Goal: Task Accomplishment & Management: Use online tool/utility

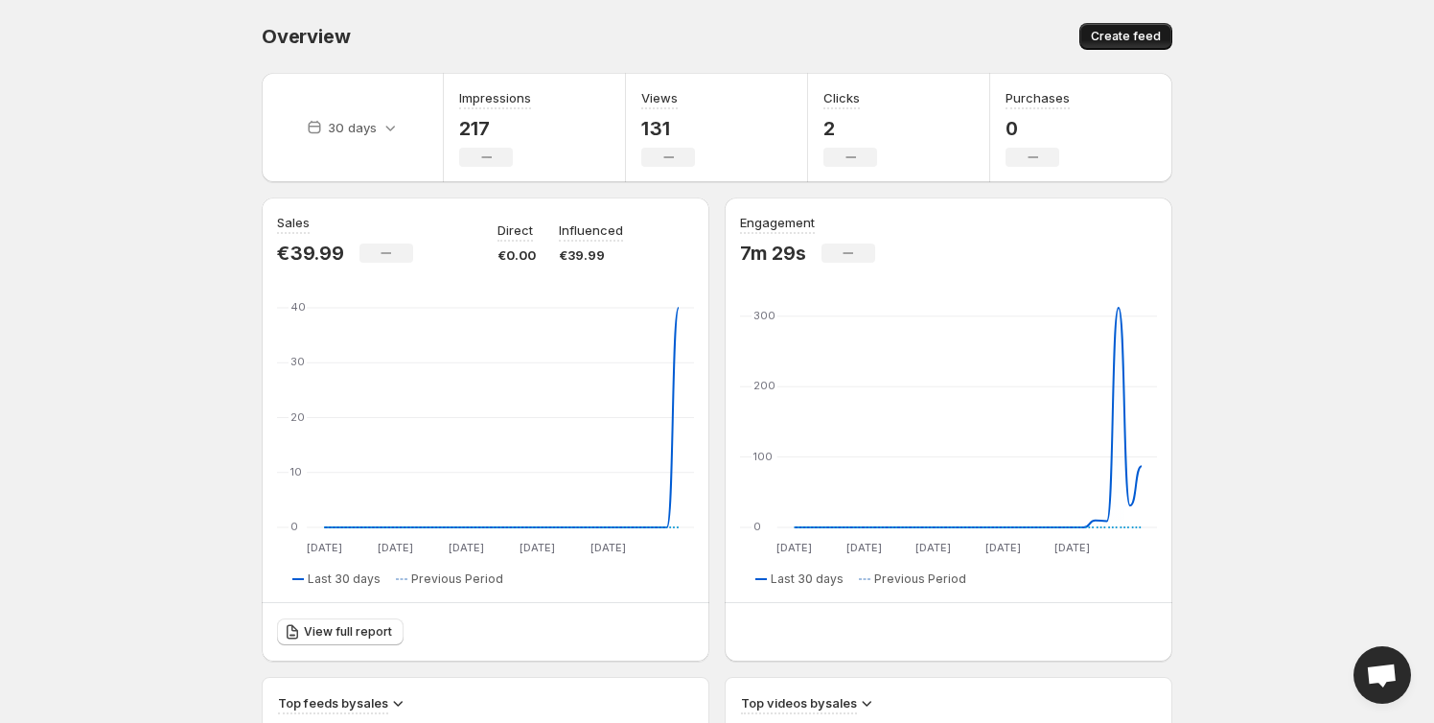
click at [1115, 27] on button "Create feed" at bounding box center [1125, 36] width 93 height 27
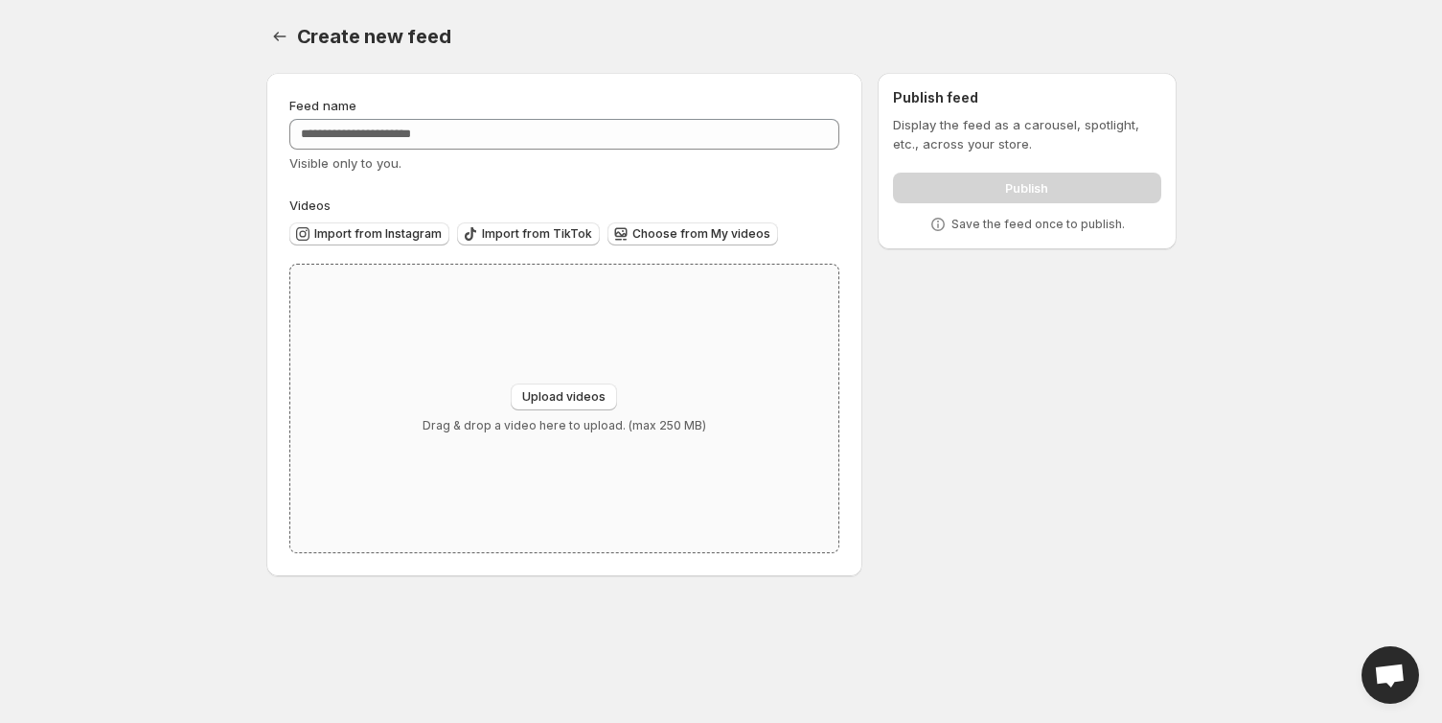
click at [668, 391] on div "Upload videos Drag & drop a video here to upload. (max 250 MB)" at bounding box center [565, 408] width 284 height 50
click at [278, 53] on div "Create new feed. This page is ready Create new feed" at bounding box center [721, 36] width 910 height 73
click at [278, 27] on button "Settings" at bounding box center [279, 36] width 27 height 27
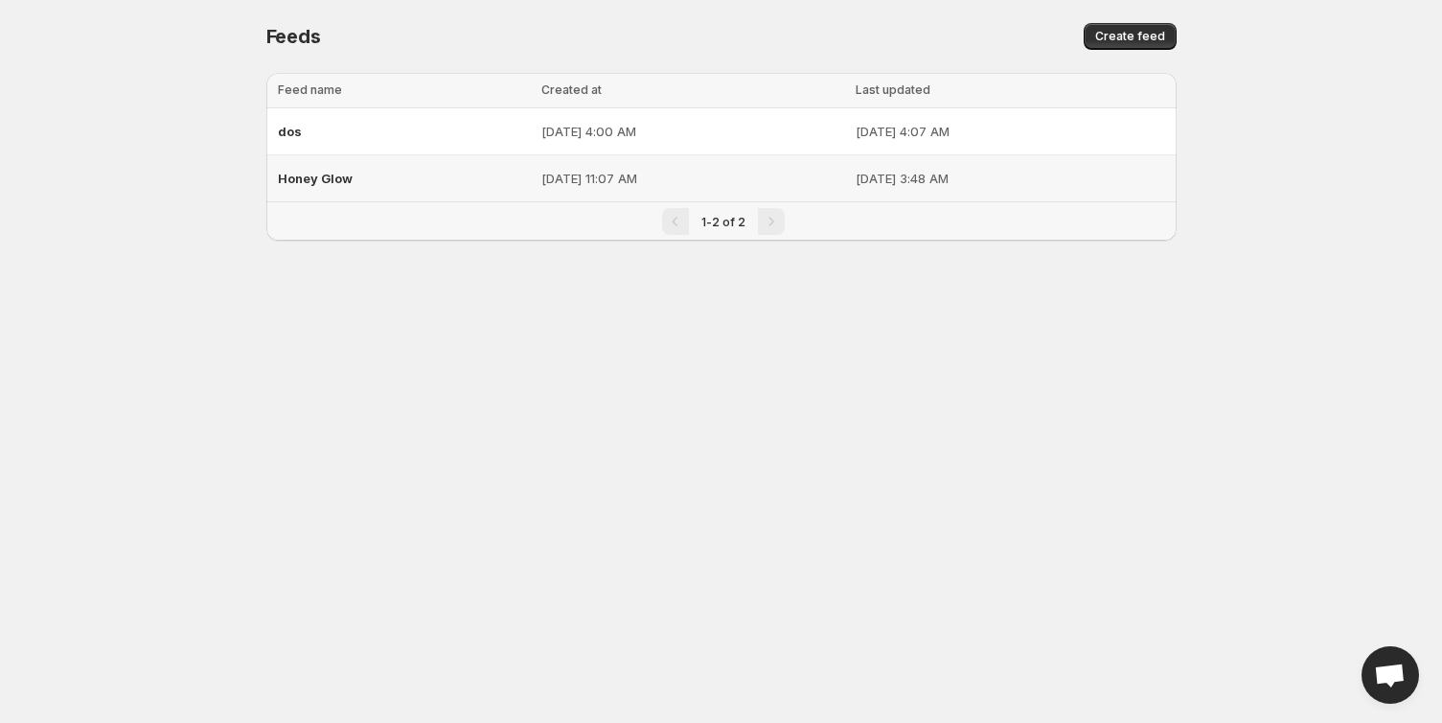
click at [541, 171] on p "[DATE] 11:07 AM" at bounding box center [692, 178] width 303 height 19
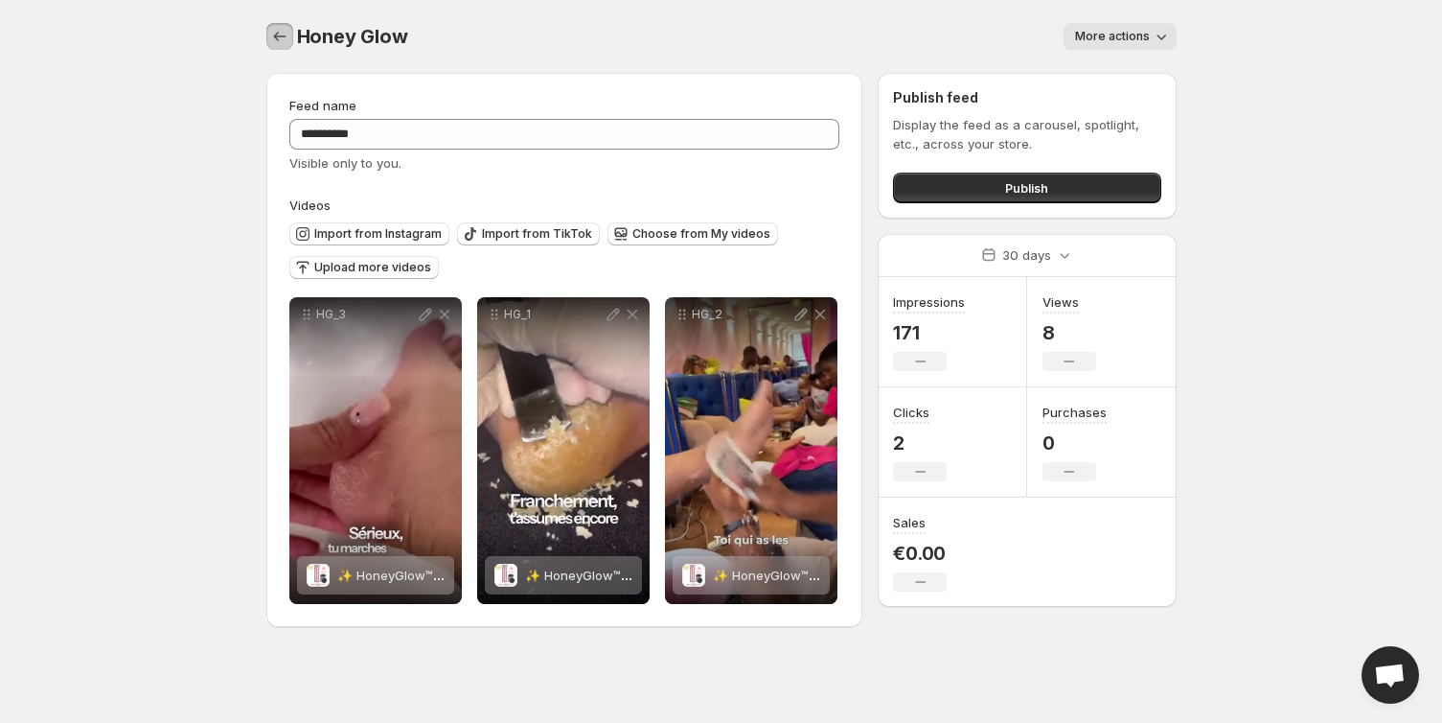
click at [276, 36] on icon "Settings" at bounding box center [279, 36] width 19 height 19
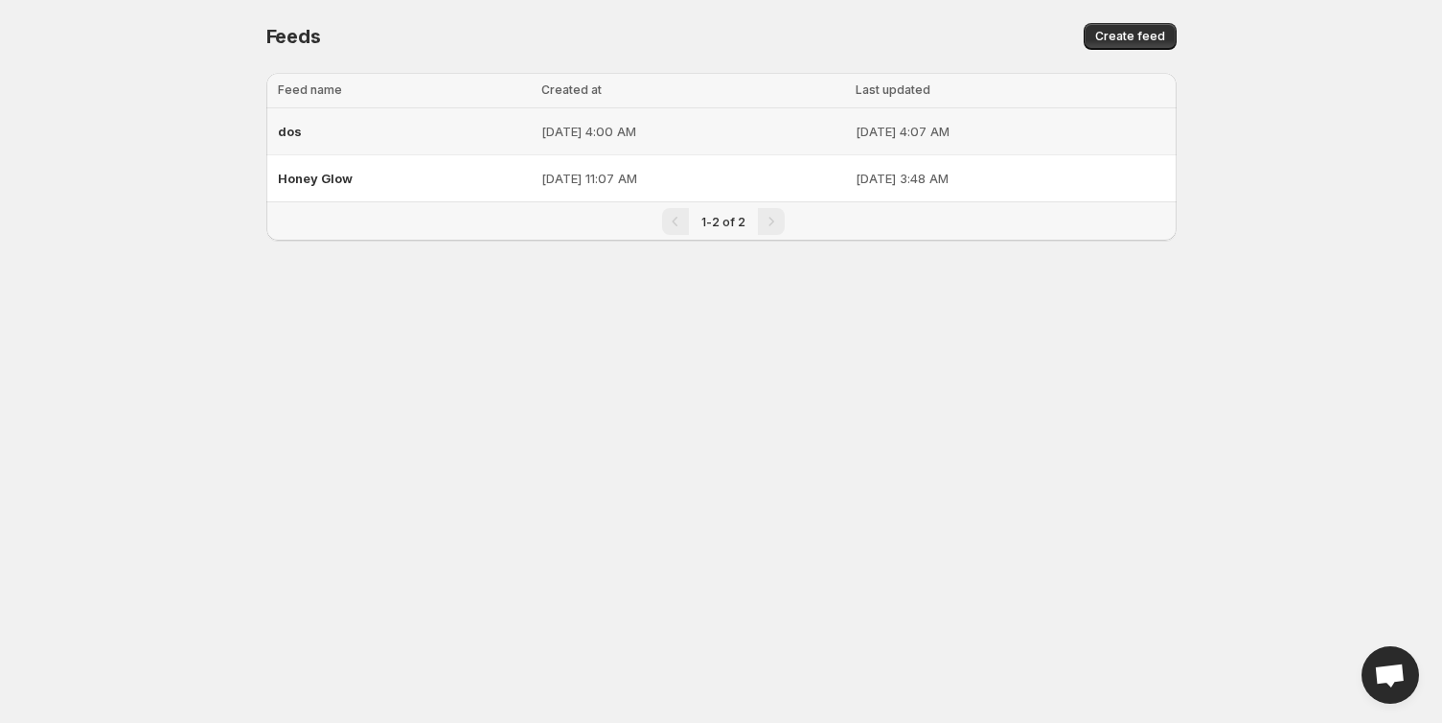
click at [451, 129] on div "dos" at bounding box center [404, 131] width 252 height 35
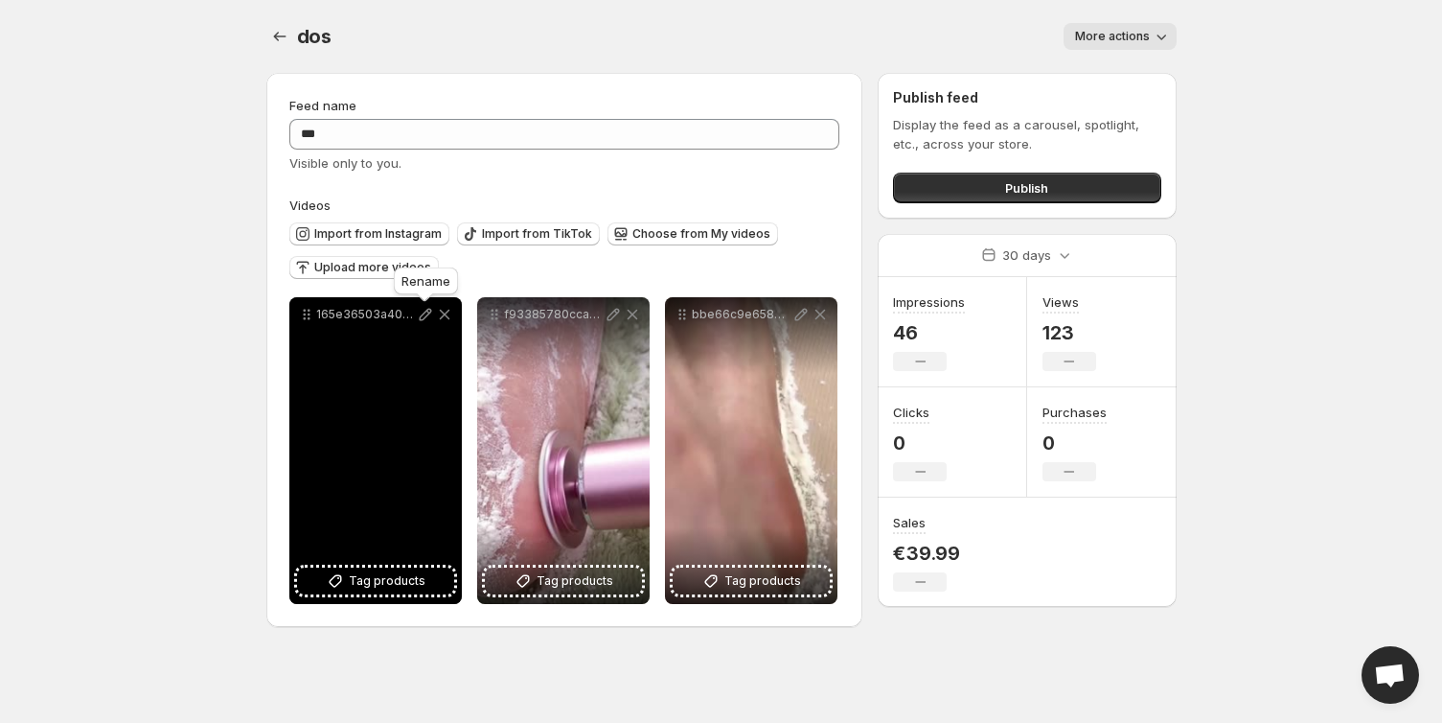
click at [424, 317] on icon at bounding box center [425, 315] width 12 height 12
click at [380, 591] on button "Tag products" at bounding box center [375, 580] width 157 height 27
